Goal: Transaction & Acquisition: Book appointment/travel/reservation

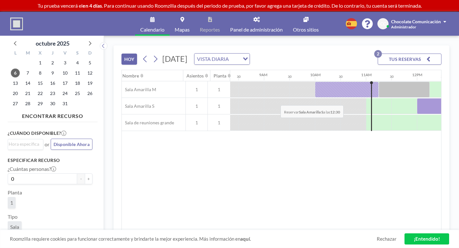
scroll to position [0, 435]
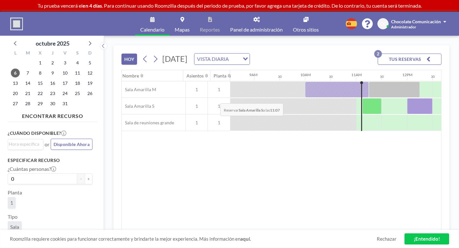
click at [363, 98] on div at bounding box center [372, 106] width 19 height 16
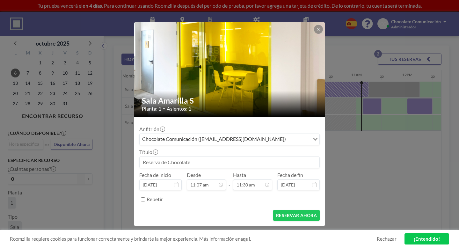
click at [185, 157] on input at bounding box center [230, 162] width 180 height 11
click at [301, 51] on img at bounding box center [229, 69] width 191 height 143
click at [314, 34] on button at bounding box center [318, 29] width 9 height 9
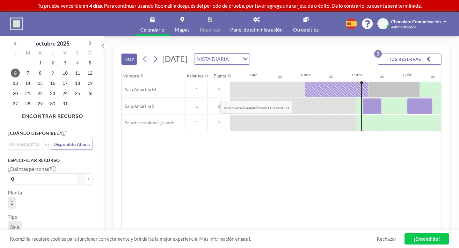
click at [363, 98] on div at bounding box center [372, 106] width 19 height 16
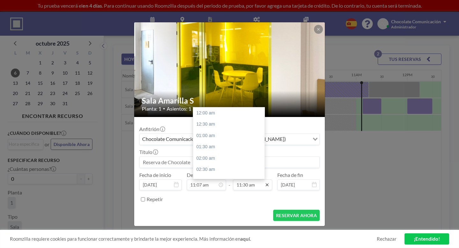
scroll to position [234, 0]
click at [265, 182] on icon at bounding box center [267, 184] width 5 height 5
click at [199, 146] on div "12:00 pm" at bounding box center [228, 151] width 71 height 11
type input "12:00 pm"
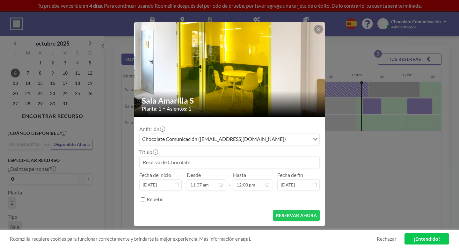
click at [227, 210] on div "RESERVAR AHORA" at bounding box center [229, 215] width 180 height 11
click at [285, 210] on button "RESERVAR AHORA" at bounding box center [296, 215] width 47 height 11
